Goal: Subscribe to service/newsletter

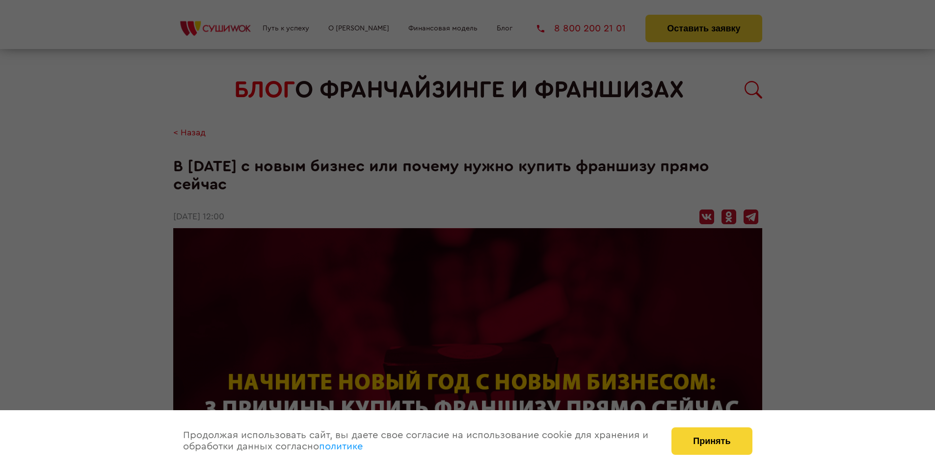
scroll to position [969, 0]
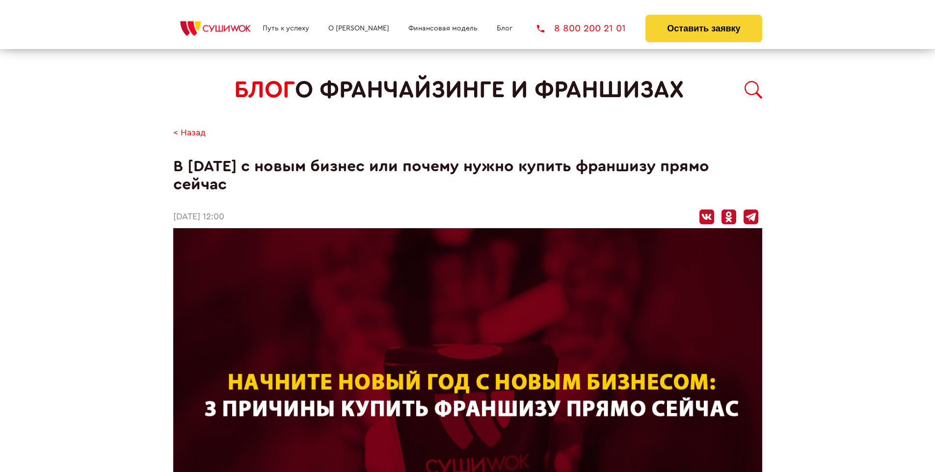
scroll to position [969, 0]
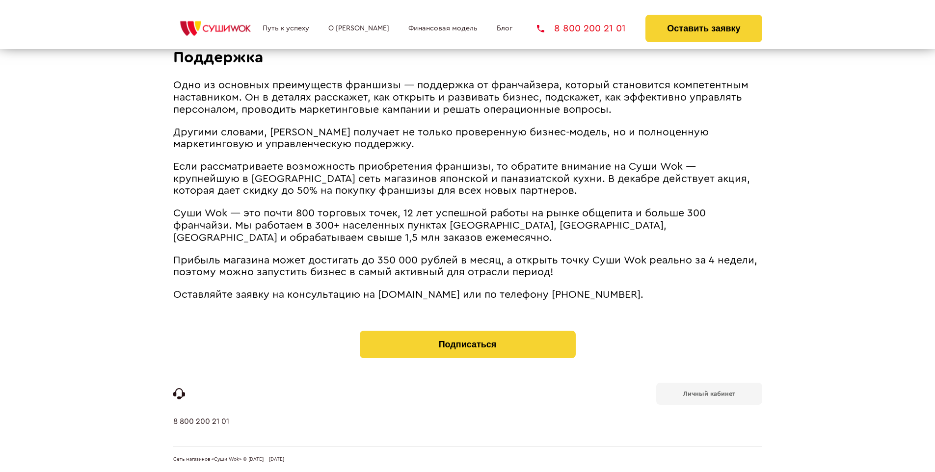
click at [709, 393] on b "Личный кабинет" at bounding box center [710, 394] width 52 height 6
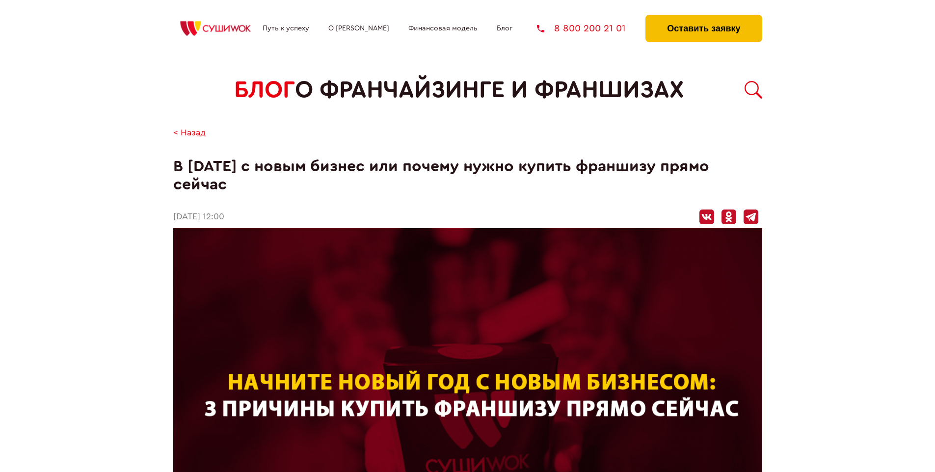
click at [704, 17] on button "Оставить заявку" at bounding box center [704, 29] width 116 height 28
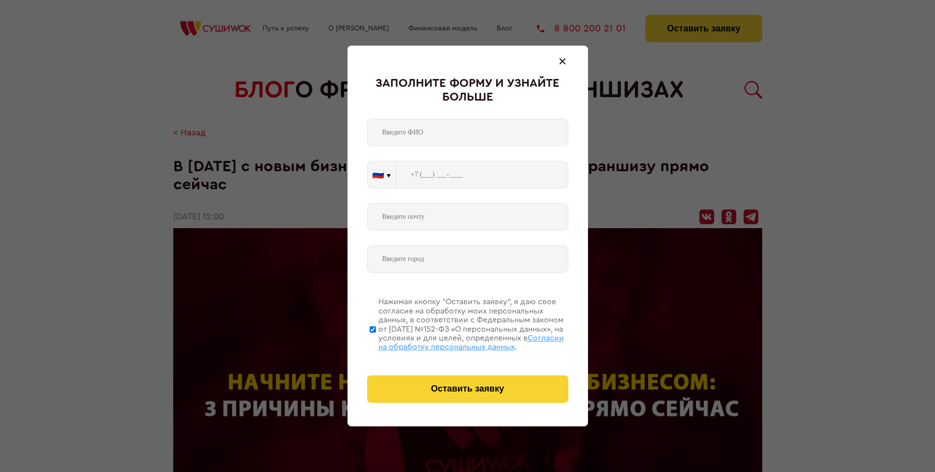
click at [455, 341] on span "Согласии на обработку персональных данных" at bounding box center [472, 342] width 186 height 17
click at [376, 341] on input "Нажимая кнопку “Оставить заявку”, я даю свое согласие на обработку моих персона…" at bounding box center [373, 329] width 6 height 79
checkbox input "false"
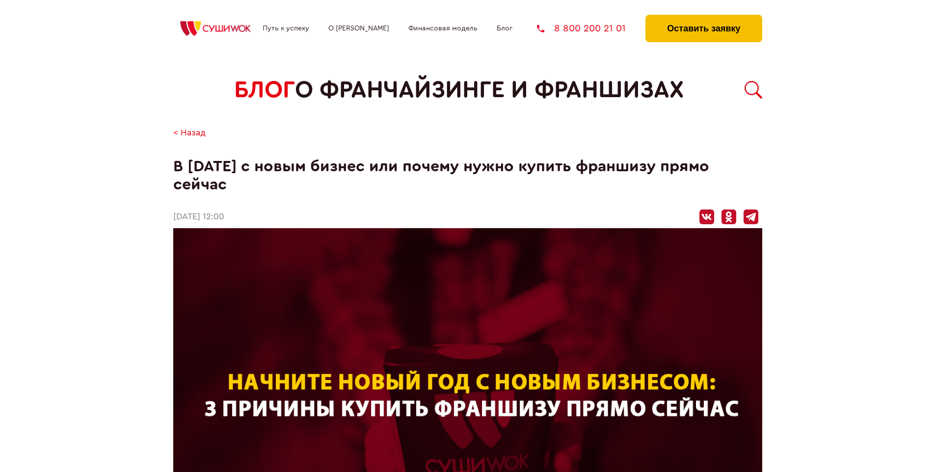
click at [704, 17] on button "Оставить заявку" at bounding box center [704, 29] width 116 height 28
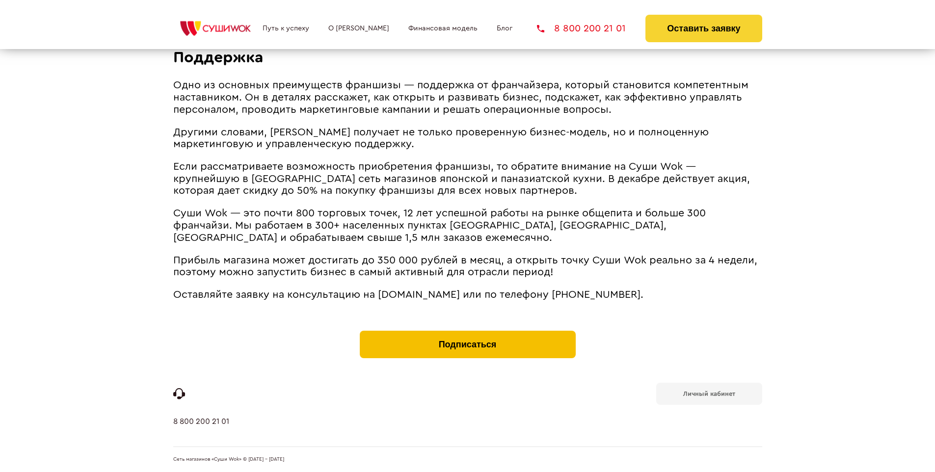
click at [468, 333] on button "Подписаться" at bounding box center [468, 345] width 216 height 28
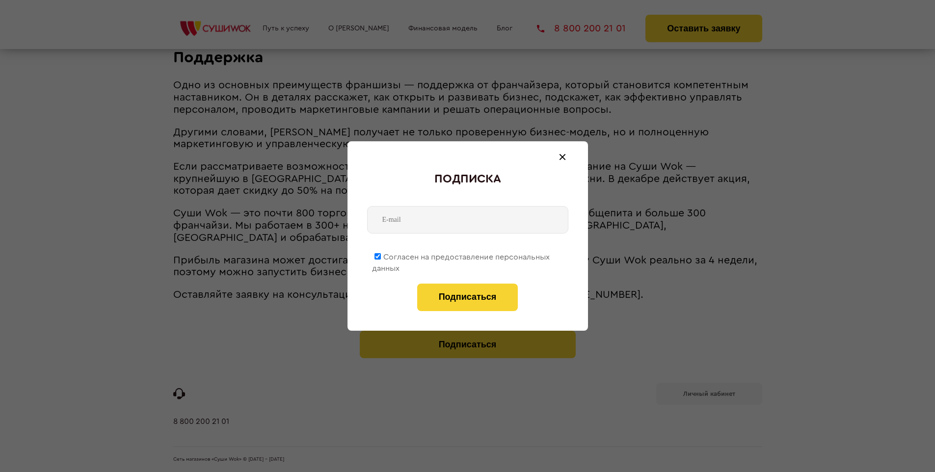
click at [462, 255] on span "Согласен на предоставление персональных данных" at bounding box center [461, 262] width 178 height 19
click at [381, 255] on input "Согласен на предоставление персональных данных" at bounding box center [378, 256] width 6 height 6
checkbox input "false"
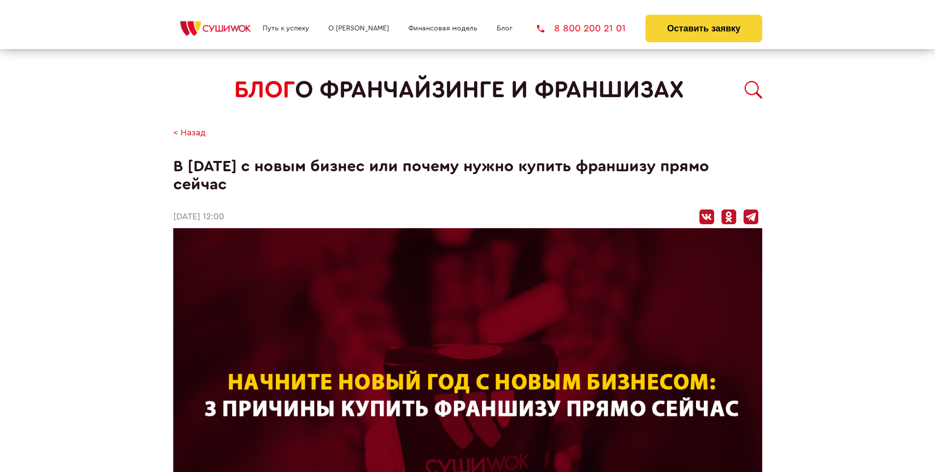
scroll to position [969, 0]
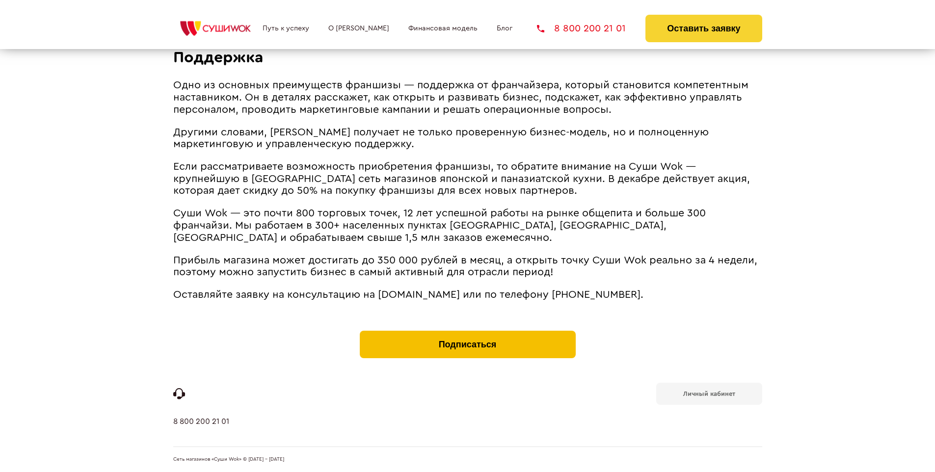
click at [468, 333] on button "Подписаться" at bounding box center [468, 345] width 216 height 28
